Goal: Information Seeking & Learning: Learn about a topic

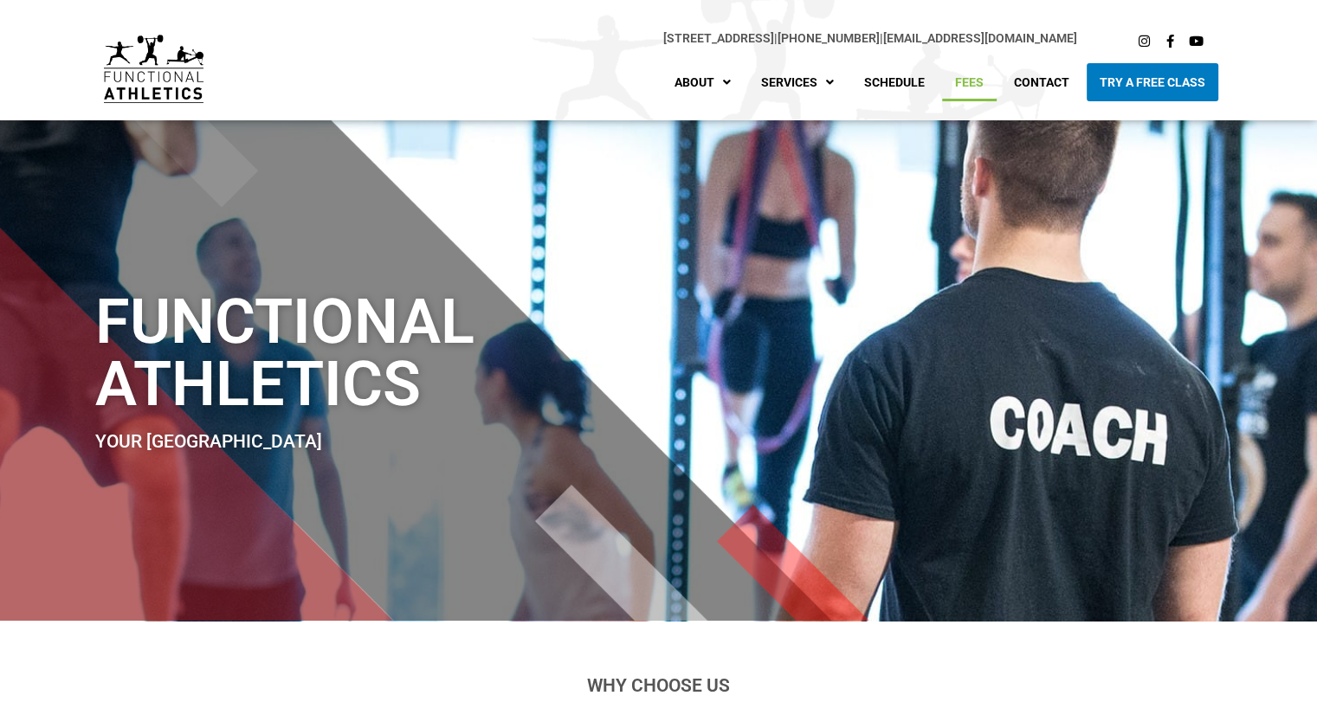
click at [977, 77] on link "Fees" at bounding box center [969, 82] width 55 height 38
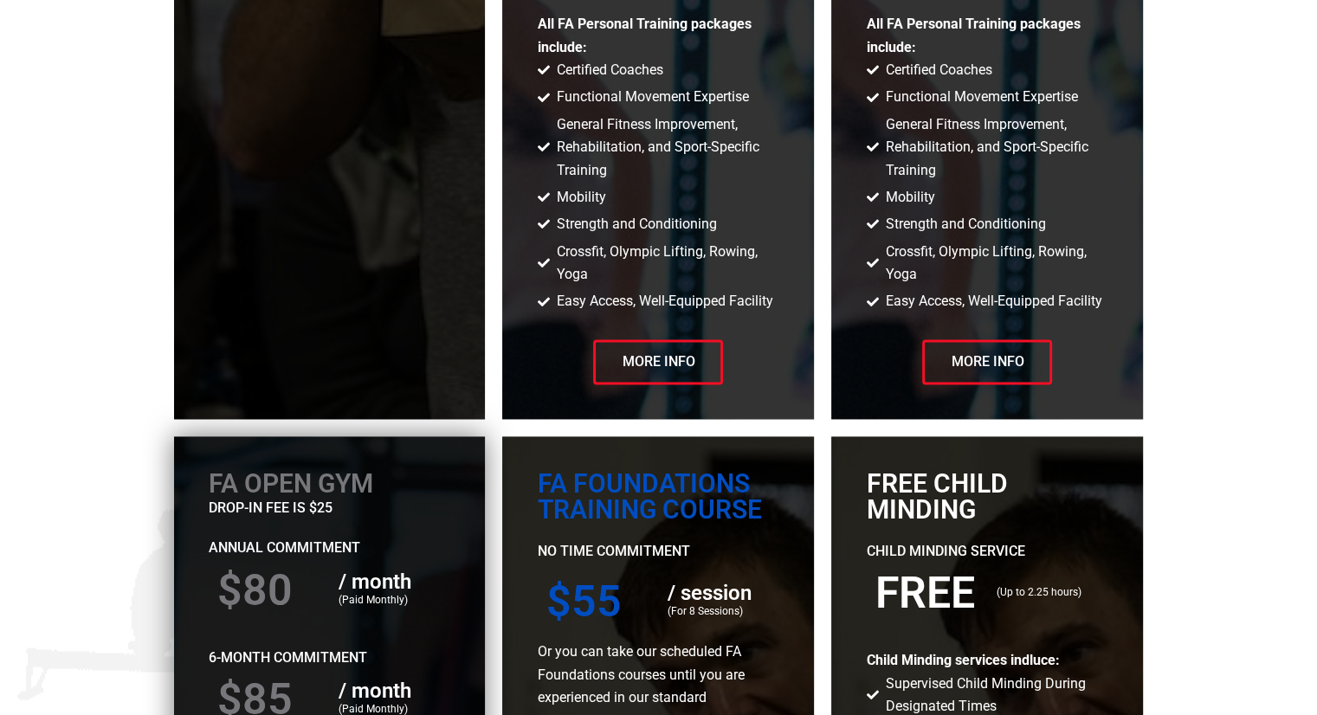
scroll to position [2598, 0]
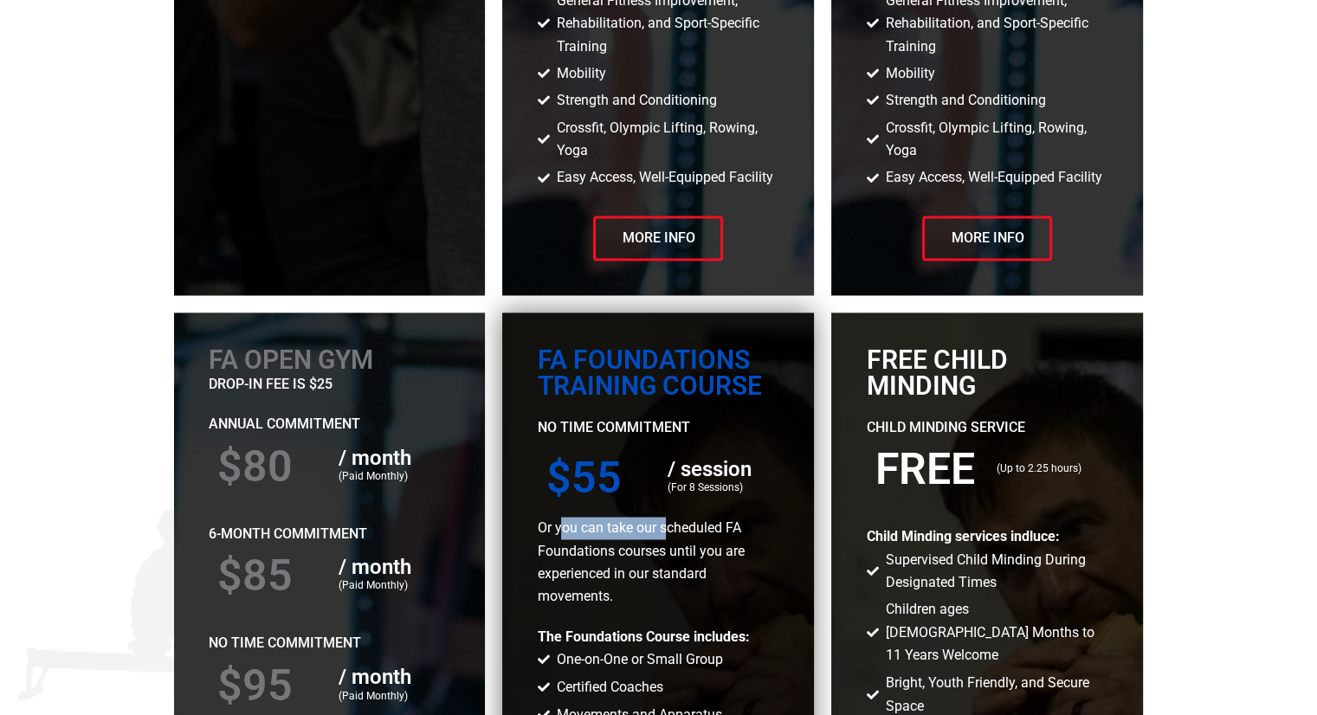
drag, startPoint x: 565, startPoint y: 525, endPoint x: 668, endPoint y: 529, distance: 103.1
click at [668, 529] on p "Or you can take our scheduled FA Foundations courses until you are experienced …" at bounding box center [658, 563] width 242 height 92
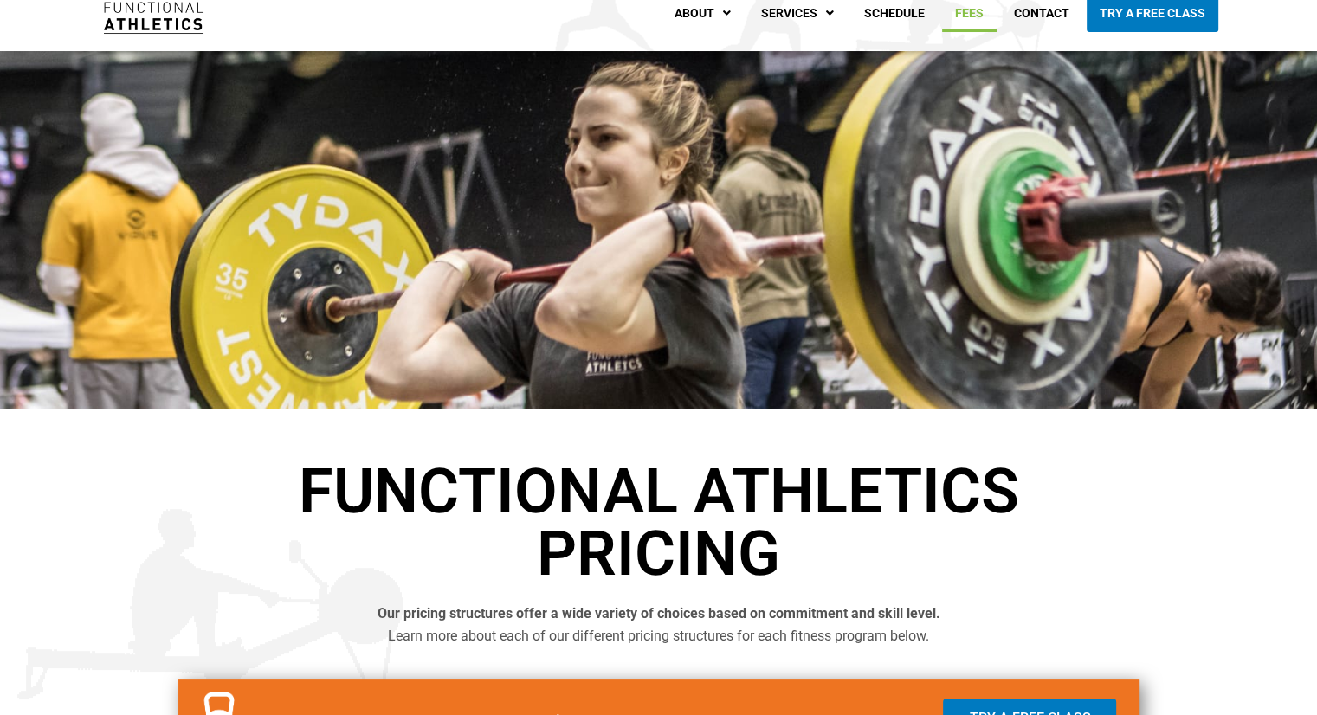
scroll to position [0, 0]
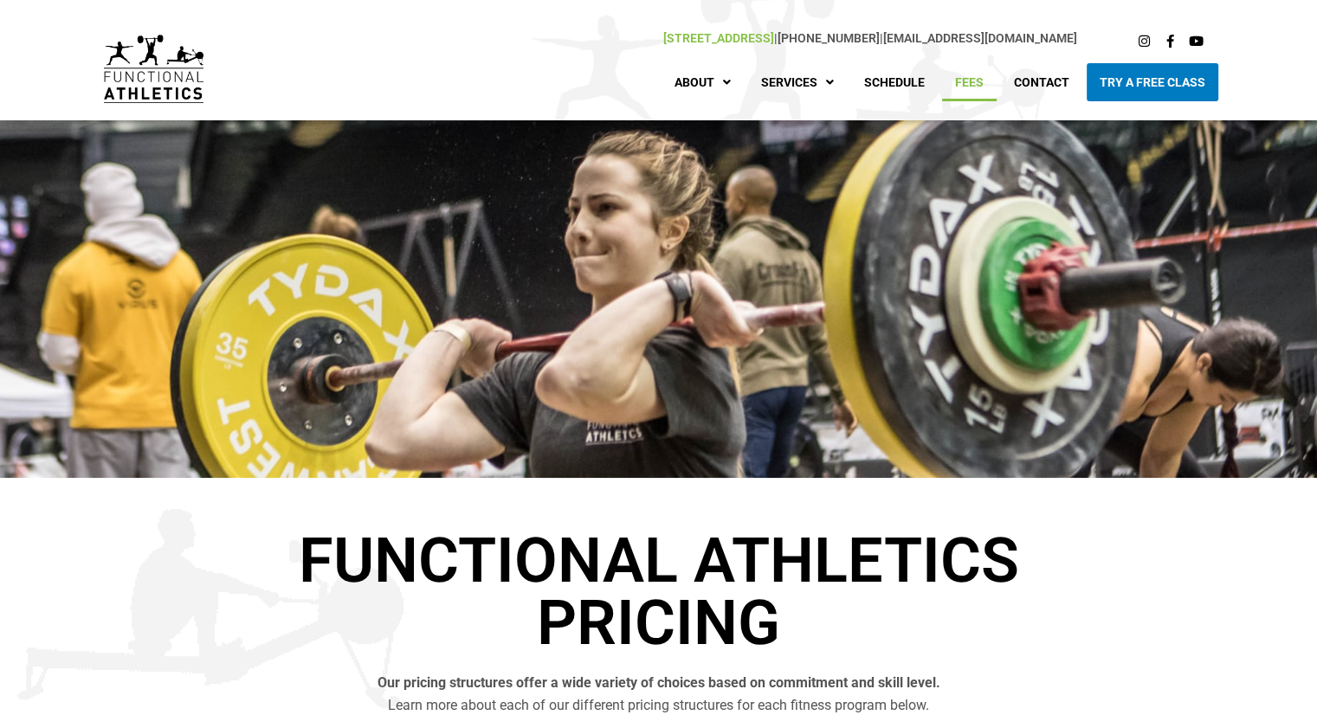
click at [663, 42] on link "[STREET_ADDRESS]" at bounding box center [718, 38] width 111 height 14
click at [884, 87] on link "Schedule" at bounding box center [894, 82] width 87 height 38
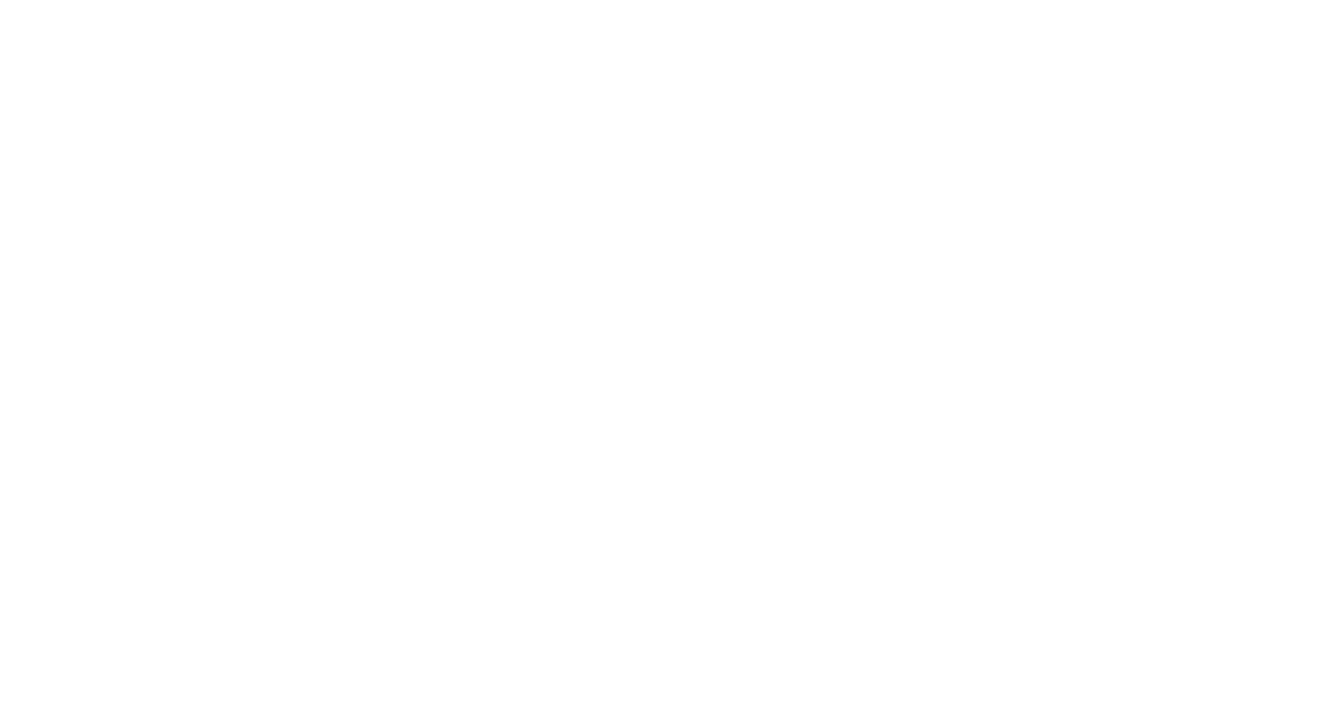
scroll to position [952, 0]
